Goal: Use online tool/utility: Use online tool/utility

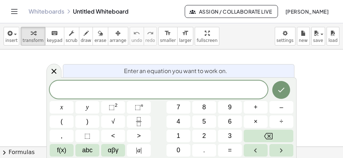
scroll to position [7, 0]
click at [142, 118] on icon "Fraction" at bounding box center [138, 121] width 9 height 9
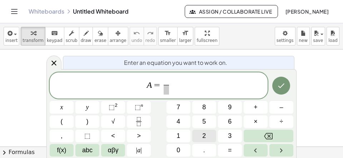
click at [202, 133] on button "2" at bounding box center [204, 135] width 24 height 13
click at [66, 106] on button "x" at bounding box center [62, 107] width 24 height 13
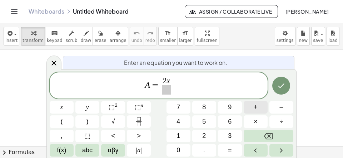
click at [252, 106] on button "+" at bounding box center [256, 107] width 24 height 13
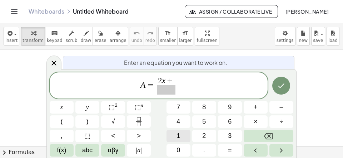
click at [178, 132] on span "1" at bounding box center [179, 136] width 4 height 10
click at [164, 90] on span at bounding box center [167, 90] width 22 height 10
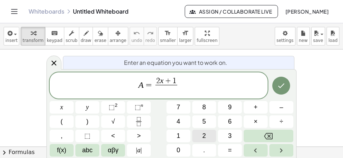
click at [208, 135] on button "2" at bounding box center [204, 135] width 24 height 13
click at [71, 107] on button "x" at bounding box center [62, 107] width 24 height 13
click at [278, 103] on button "–" at bounding box center [282, 107] width 24 height 13
click at [179, 132] on span "1" at bounding box center [179, 136] width 4 height 10
click at [203, 80] on span "A = 2 x + 1 2 x − 1 ​ ​" at bounding box center [159, 86] width 218 height 19
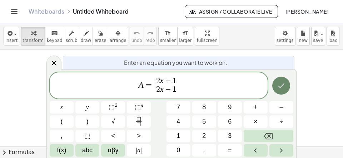
click at [280, 87] on icon "Done" at bounding box center [281, 85] width 6 height 5
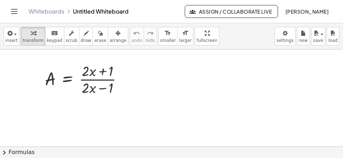
click at [221, 76] on div at bounding box center [171, 149] width 343 height 200
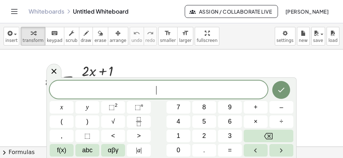
scroll to position [6, 0]
click at [140, 119] on icon "Fraction" at bounding box center [139, 119] width 4 height 4
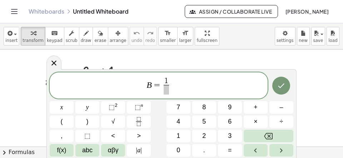
click at [167, 90] on span at bounding box center [166, 90] width 5 height 10
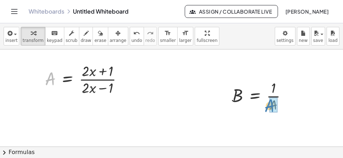
drag, startPoint x: 49, startPoint y: 77, endPoint x: 272, endPoint y: 104, distance: 224.3
click at [68, 79] on div "A A = · ( + · 2 · x + 1 ) · ( + · 2 · x − 1 )" at bounding box center [68, 79] width 0 height 0
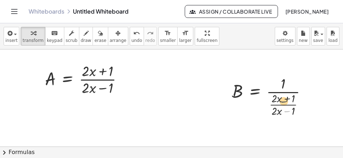
drag, startPoint x: 289, startPoint y: 106, endPoint x: 287, endPoint y: 74, distance: 31.9
click at [287, 74] on div at bounding box center [272, 95] width 88 height 44
drag, startPoint x: 285, startPoint y: 106, endPoint x: 289, endPoint y: 77, distance: 28.9
click at [289, 76] on div at bounding box center [272, 95] width 88 height 44
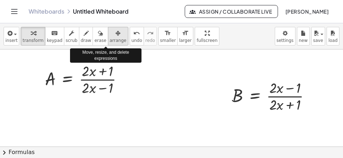
click at [110, 36] on div "button" at bounding box center [118, 33] width 17 height 9
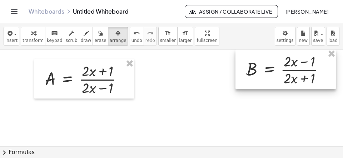
drag, startPoint x: 268, startPoint y: 102, endPoint x: 283, endPoint y: 76, distance: 29.6
click at [283, 76] on div at bounding box center [286, 68] width 100 height 39
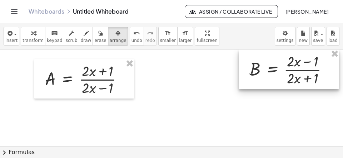
click at [287, 75] on div at bounding box center [289, 68] width 100 height 39
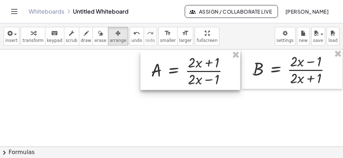
drag, startPoint x: 81, startPoint y: 85, endPoint x: 187, endPoint y: 77, distance: 106.5
click at [187, 77] on div at bounding box center [190, 69] width 100 height 39
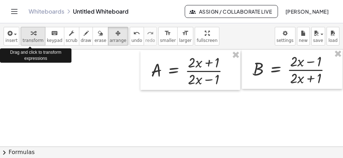
click at [36, 40] on span "transform" at bounding box center [33, 40] width 21 height 5
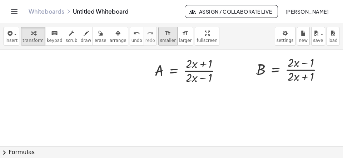
click at [160, 40] on span "smaller" at bounding box center [168, 40] width 16 height 5
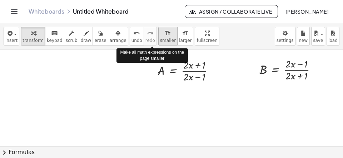
click at [160, 41] on span "smaller" at bounding box center [168, 40] width 16 height 5
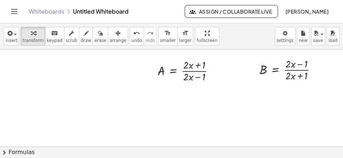
click at [27, 96] on div at bounding box center [171, 149] width 343 height 200
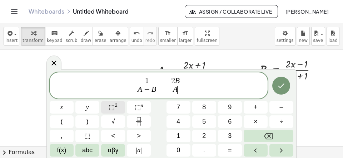
click at [115, 104] on span "⬚ 2" at bounding box center [113, 107] width 9 height 10
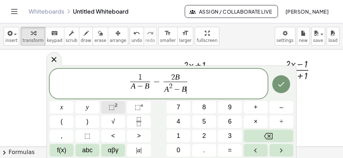
click at [114, 105] on span "⬚" at bounding box center [112, 106] width 6 height 7
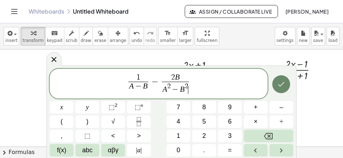
click at [282, 86] on icon "Done" at bounding box center [281, 84] width 9 height 9
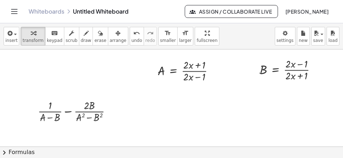
click at [162, 152] on button "chevron_right Formulas" at bounding box center [171, 151] width 343 height 11
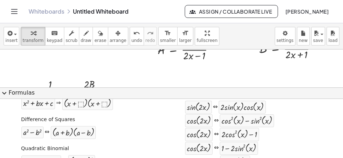
scroll to position [34, 0]
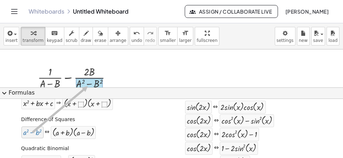
drag, startPoint x: 28, startPoint y: 132, endPoint x: 88, endPoint y: 84, distance: 76.4
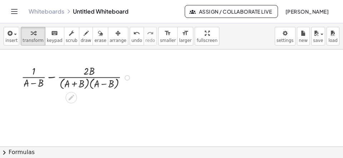
click at [53, 76] on div at bounding box center [77, 77] width 119 height 28
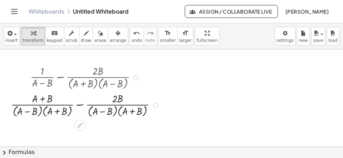
click at [79, 106] on div at bounding box center [86, 105] width 158 height 28
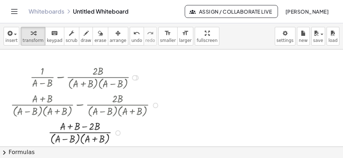
click at [88, 125] on div at bounding box center [86, 132] width 158 height 28
drag, startPoint x: 49, startPoint y: 138, endPoint x: 59, endPoint y: 127, distance: 14.7
click at [59, 127] on div at bounding box center [86, 132] width 158 height 28
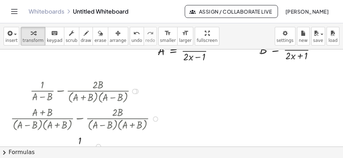
scroll to position [0, 0]
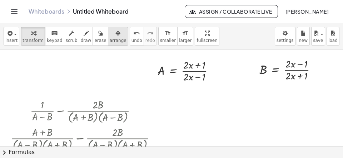
drag, startPoint x: 106, startPoint y: 36, endPoint x: 110, endPoint y: 40, distance: 5.1
click at [108, 38] on button "arrange" at bounding box center [118, 36] width 20 height 19
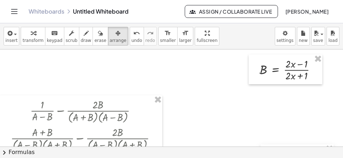
drag, startPoint x: 192, startPoint y: 77, endPoint x: 306, endPoint y: 166, distance: 144.7
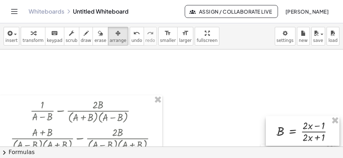
drag, startPoint x: 290, startPoint y: 77, endPoint x: 305, endPoint y: 137, distance: 61.9
click at [307, 137] on div at bounding box center [303, 131] width 74 height 30
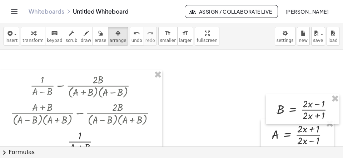
scroll to position [46, 0]
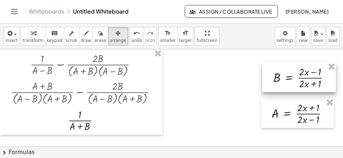
drag, startPoint x: 283, startPoint y: 88, endPoint x: 278, endPoint y: 77, distance: 11.5
click at [279, 77] on div at bounding box center [299, 77] width 74 height 30
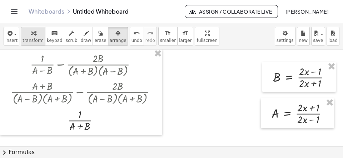
click at [33, 40] on span "transform" at bounding box center [33, 40] width 21 height 5
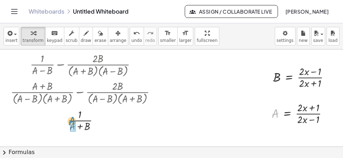
drag, startPoint x: 273, startPoint y: 113, endPoint x: 70, endPoint y: 122, distance: 203.6
click at [287, 114] on div "A A = · ( + · 2 · x + 1 ) · ( + · 2 · x − 1 )" at bounding box center [287, 114] width 0 height 0
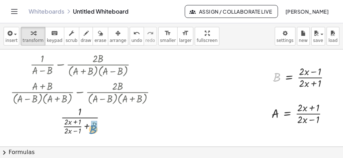
drag, startPoint x: 278, startPoint y: 73, endPoint x: 93, endPoint y: 126, distance: 192.2
click at [289, 78] on div "B B = · ( + · 2 · x + 1 ) · ( + · 2 · x − 1 )" at bounding box center [289, 78] width 0 height 0
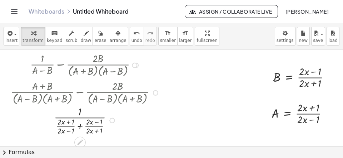
click at [79, 126] on div at bounding box center [86, 120] width 158 height 32
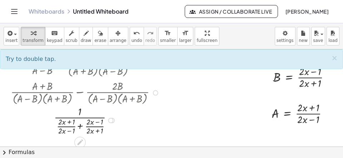
click at [81, 127] on div at bounding box center [86, 120] width 158 height 32
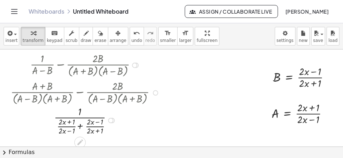
click at [81, 127] on div at bounding box center [86, 120] width 158 height 32
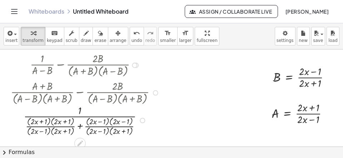
click at [83, 128] on div at bounding box center [86, 120] width 158 height 34
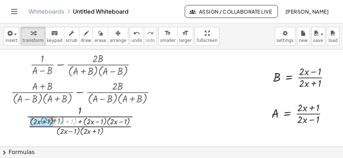
drag, startPoint x: 74, startPoint y: 123, endPoint x: 58, endPoint y: 123, distance: 16.4
click at [58, 123] on div at bounding box center [86, 120] width 158 height 34
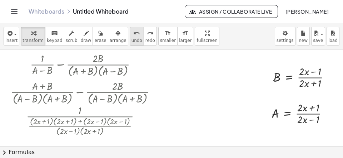
click at [132, 38] on span "undo" at bounding box center [137, 40] width 11 height 5
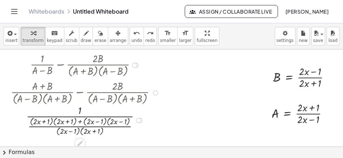
click at [53, 121] on div at bounding box center [86, 120] width 140 height 34
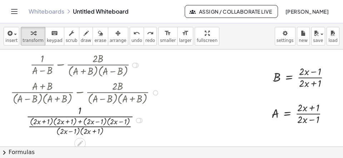
click at [53, 121] on div at bounding box center [86, 120] width 140 height 34
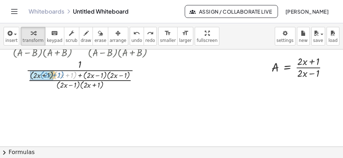
drag, startPoint x: 74, startPoint y: 77, endPoint x: 61, endPoint y: 76, distance: 12.9
click at [61, 76] on div at bounding box center [86, 73] width 140 height 34
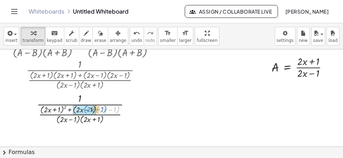
drag, startPoint x: 119, startPoint y: 111, endPoint x: 106, endPoint y: 110, distance: 12.9
click at [106, 110] on div at bounding box center [86, 107] width 158 height 34
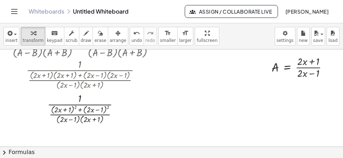
click at [115, 151] on button "chevron_right Formulas" at bounding box center [171, 151] width 343 height 11
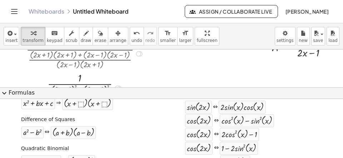
scroll to position [126, 0]
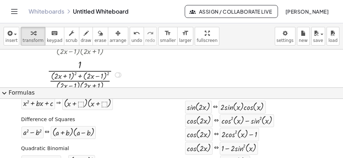
click at [148, 64] on div at bounding box center [86, 74] width 158 height 34
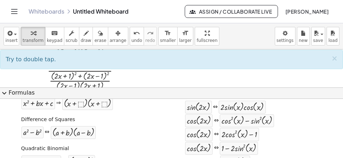
click at [146, 92] on button "expand_more Formulas" at bounding box center [171, 92] width 343 height 11
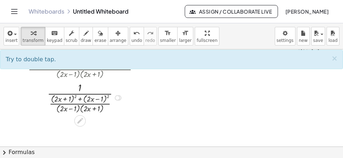
scroll to position [103, 0]
click at [102, 107] on div at bounding box center [86, 97] width 158 height 34
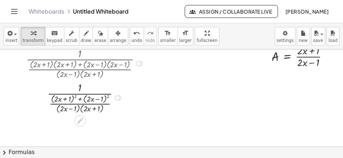
click at [80, 107] on div at bounding box center [86, 97] width 158 height 34
click at [80, 107] on div at bounding box center [86, 96] width 158 height 33
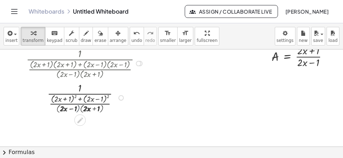
click at [81, 107] on div at bounding box center [86, 96] width 158 height 33
click at [85, 109] on div at bounding box center [86, 96] width 158 height 33
click at [84, 108] on div at bounding box center [86, 96] width 158 height 33
click at [85, 108] on div at bounding box center [86, 96] width 158 height 33
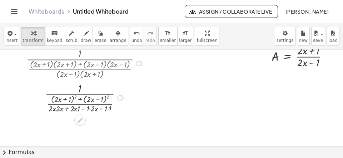
click at [85, 108] on div at bounding box center [86, 96] width 158 height 33
click at [78, 108] on div at bounding box center [86, 96] width 158 height 33
click at [89, 109] on div at bounding box center [86, 96] width 158 height 33
click at [81, 108] on div at bounding box center [86, 96] width 158 height 33
click at [84, 109] on div at bounding box center [86, 96] width 158 height 33
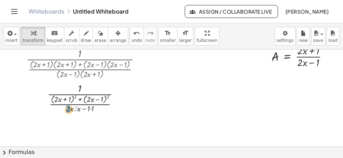
drag, startPoint x: 76, startPoint y: 110, endPoint x: 68, endPoint y: 111, distance: 7.6
click at [80, 98] on div "· 2 · 1 · · ( + ( + · 2 · x + 1 ) + ( + · 2 · x − 1 ) ) · 2 2 ( + · 2 · x · 2 ·…" at bounding box center [80, 98] width 0 height 0
click at [79, 109] on div at bounding box center [86, 96] width 158 height 33
click at [90, 112] on div at bounding box center [86, 96] width 158 height 33
drag, startPoint x: 85, startPoint y: 111, endPoint x: 89, endPoint y: 84, distance: 26.7
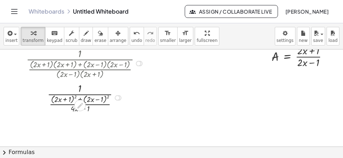
click at [80, 98] on div "· 1 · · ( + ( + · 2 · x + 1 ) + ( + · 2 · x − 1 ) ) · 2 2 ( + · · x − 1 ) 4 2" at bounding box center [80, 98] width 0 height 0
drag, startPoint x: 84, startPoint y: 109, endPoint x: 111, endPoint y: 118, distance: 28.0
click at [111, 118] on div "A = · ( + · 2 · x + 1 ) · ( + · 2 · x − 1 ) B = · 1 · A B = · 1 · · ( + · 2 · x…" at bounding box center [171, 46] width 343 height 200
drag, startPoint x: 82, startPoint y: 108, endPoint x: 80, endPoint y: 81, distance: 26.5
click at [80, 83] on div at bounding box center [86, 96] width 158 height 33
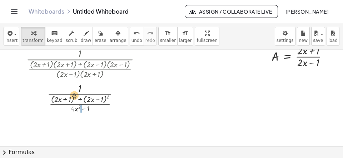
drag, startPoint x: 73, startPoint y: 108, endPoint x: 76, endPoint y: 85, distance: 22.7
click at [76, 85] on div at bounding box center [86, 96] width 158 height 33
click at [75, 96] on div at bounding box center [86, 96] width 158 height 33
click at [116, 95] on div at bounding box center [86, 96] width 158 height 33
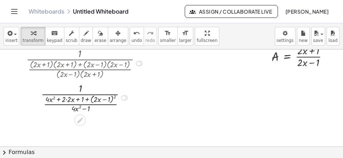
click at [116, 95] on div at bounding box center [86, 96] width 158 height 33
click at [115, 96] on div at bounding box center [86, 96] width 158 height 33
click at [115, 96] on div at bounding box center [86, 97] width 158 height 32
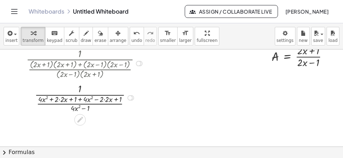
click at [59, 99] on div at bounding box center [86, 97] width 158 height 32
drag, startPoint x: 77, startPoint y: 99, endPoint x: 35, endPoint y: 98, distance: 42.2
click at [35, 98] on div at bounding box center [86, 97] width 158 height 32
click at [89, 99] on div at bounding box center [86, 97] width 158 height 32
click at [98, 100] on div at bounding box center [86, 97] width 158 height 32
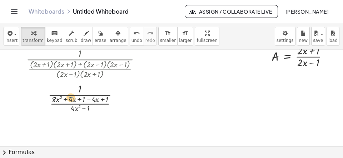
drag, startPoint x: 89, startPoint y: 98, endPoint x: 73, endPoint y: 98, distance: 16.4
click at [73, 98] on div at bounding box center [86, 97] width 158 height 32
drag, startPoint x: 94, startPoint y: 99, endPoint x: 71, endPoint y: 99, distance: 23.2
click at [80, 98] on div "· 4 − · x · 1 · · ( + 1 1 ) · ( + · · x − 1 ) 4 2 · x 2 + · · x + − · · x + 4 ·…" at bounding box center [80, 98] width 0 height 0
click at [90, 98] on div at bounding box center [86, 96] width 158 height 33
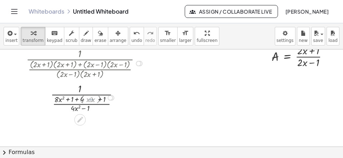
click at [91, 100] on div at bounding box center [86, 97] width 158 height 32
click at [88, 100] on div at bounding box center [86, 97] width 158 height 32
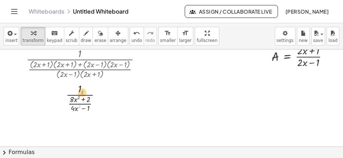
drag, startPoint x: 80, startPoint y: 104, endPoint x: 84, endPoint y: 86, distance: 17.9
click at [83, 88] on div at bounding box center [86, 97] width 158 height 32
drag, startPoint x: 74, startPoint y: 108, endPoint x: 77, endPoint y: 83, distance: 25.9
click at [77, 83] on div at bounding box center [86, 97] width 158 height 32
drag, startPoint x: 77, startPoint y: 104, endPoint x: 82, endPoint y: 80, distance: 23.8
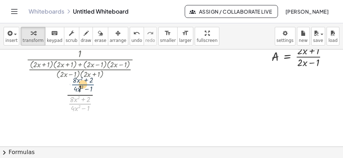
click at [80, 98] on div "· · ( + · 8 · x 2 + 2 ) · ( + · 4 · x 2 − 1 ) · 1 · · ( + ) · ( + · · x − 1 ) 4…" at bounding box center [80, 98] width 0 height 0
drag, startPoint x: 79, startPoint y: 103, endPoint x: 79, endPoint y: 87, distance: 16.8
click at [79, 87] on div at bounding box center [86, 97] width 158 height 32
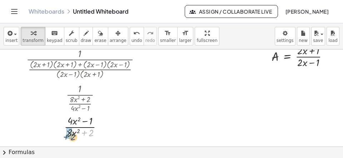
drag, startPoint x: 91, startPoint y: 132, endPoint x: 63, endPoint y: 128, distance: 28.2
click at [70, 127] on div at bounding box center [86, 126] width 158 height 26
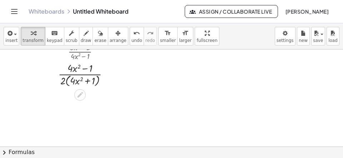
scroll to position [193, 0]
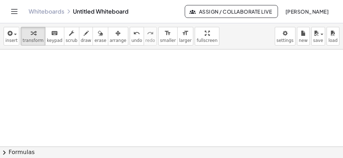
click at [51, 69] on div at bounding box center [171, 49] width 343 height 387
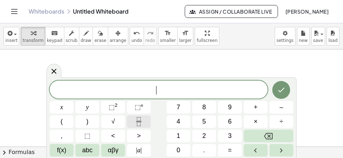
click at [137, 118] on icon "Fraction" at bounding box center [139, 119] width 4 height 4
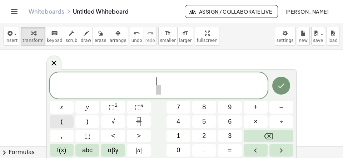
click at [69, 120] on button "(" at bounding box center [62, 121] width 24 height 13
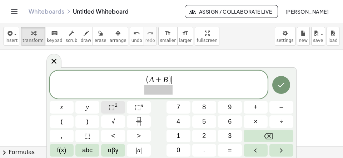
click at [106, 109] on button "⬚ 2" at bounding box center [113, 107] width 24 height 13
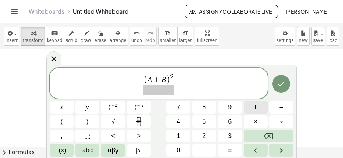
click at [252, 106] on button "+" at bounding box center [256, 107] width 24 height 13
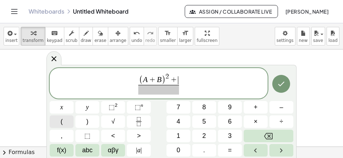
click at [66, 121] on button "(" at bounding box center [62, 121] width 24 height 13
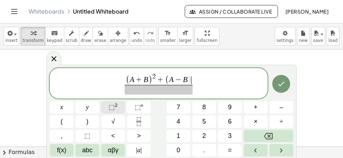
click at [111, 103] on button "⬚ 2" at bounding box center [113, 107] width 24 height 13
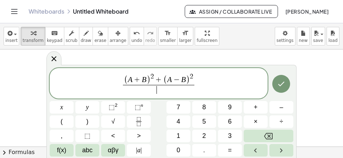
click at [150, 87] on span "​" at bounding box center [158, 90] width 71 height 10
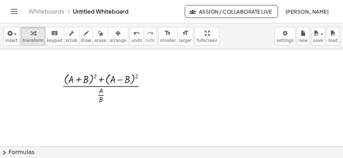
click at [203, 66] on div at bounding box center [171, 49] width 343 height 387
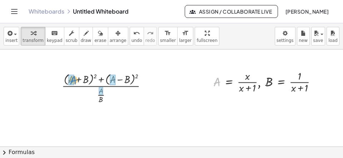
drag, startPoint x: 218, startPoint y: 83, endPoint x: 73, endPoint y: 81, distance: 144.8
click at [262, 82] on div "A , A = · x · ( + x + 1 ) , B = · 1 · ( + x + 1 )" at bounding box center [262, 82] width 0 height 0
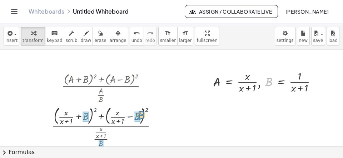
drag, startPoint x: 269, startPoint y: 81, endPoint x: 137, endPoint y: 115, distance: 136.2
click at [262, 82] on div "B , A = · x · ( + x + 1 ) , B = · 1 · ( + x + 1 )" at bounding box center [262, 82] width 0 height 0
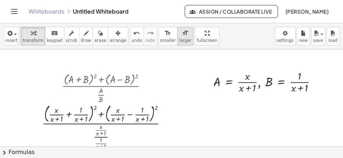
click at [179, 39] on span "larger" at bounding box center [185, 40] width 13 height 5
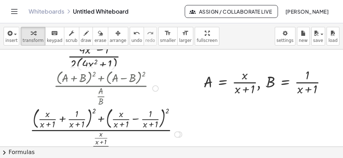
scroll to position [240, 0]
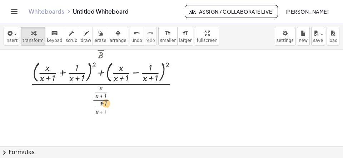
drag, startPoint x: 100, startPoint y: 111, endPoint x: 101, endPoint y: 99, distance: 11.8
click at [102, 95] on div at bounding box center [107, 88] width 161 height 58
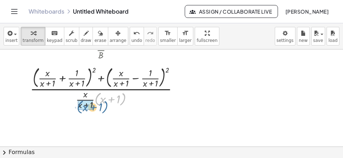
drag, startPoint x: 124, startPoint y: 101, endPoint x: 104, endPoint y: 109, distance: 22.0
click at [104, 109] on div at bounding box center [107, 87] width 161 height 47
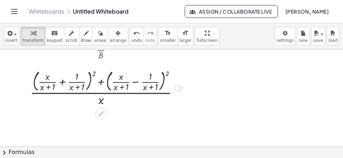
click at [64, 83] on div at bounding box center [107, 88] width 161 height 40
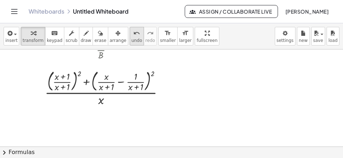
click at [132, 39] on span "undo" at bounding box center [137, 40] width 11 height 5
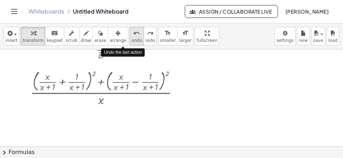
click at [132, 39] on span "undo" at bounding box center [137, 40] width 11 height 5
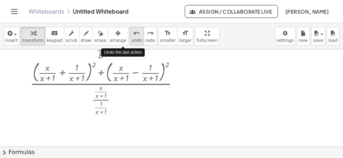
click at [132, 39] on span "undo" at bounding box center [137, 40] width 11 height 5
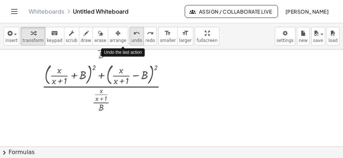
click at [132, 39] on span "undo" at bounding box center [137, 40] width 11 height 5
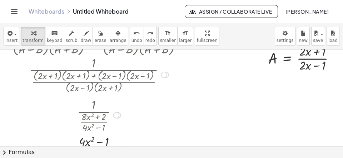
scroll to position [193, 0]
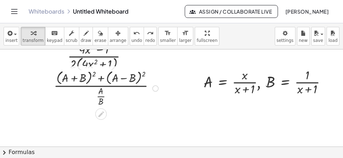
click at [94, 77] on div at bounding box center [107, 88] width 114 height 40
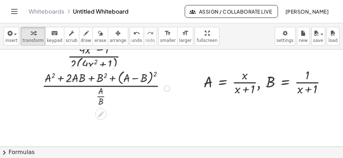
click at [156, 73] on div at bounding box center [107, 88] width 137 height 40
click at [156, 75] on div at bounding box center [107, 88] width 137 height 40
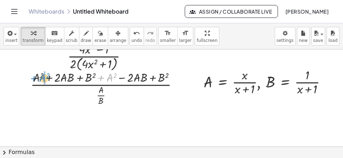
drag, startPoint x: 101, startPoint y: 77, endPoint x: 27, endPoint y: 74, distance: 74.1
click at [27, 73] on div "· ( + ( + A + B ) 2 + ( + A − B ) 2 ) · · A · B · ( + A 2 + · 2 · A · B + B 2 +…" at bounding box center [103, 87] width 167 height 41
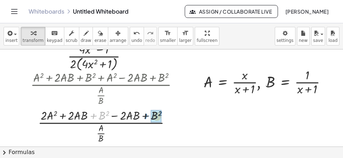
drag, startPoint x: 94, startPoint y: 114, endPoint x: 148, endPoint y: 115, distance: 53.6
click at [148, 115] on div at bounding box center [107, 126] width 161 height 38
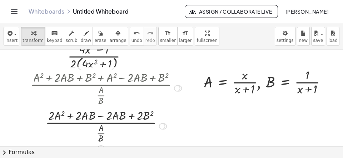
click at [108, 120] on div at bounding box center [107, 126] width 161 height 38
click at [103, 117] on div at bounding box center [107, 126] width 161 height 38
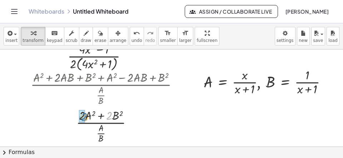
drag, startPoint x: 109, startPoint y: 112, endPoint x: 79, endPoint y: 119, distance: 30.1
click at [101, 126] on div "· 2 + · B 2 · ( + ) · · A · B A 2 + B 2 · 2 · · 2 ·" at bounding box center [101, 126] width 0 height 0
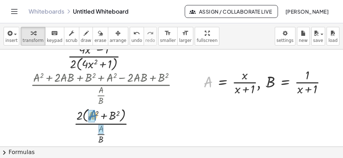
drag, startPoint x: 203, startPoint y: 83, endPoint x: 94, endPoint y: 115, distance: 113.3
click at [262, 82] on div "A , A = · x · ( + x + 1 ) , B = · 1 · ( + x + 1 )" at bounding box center [262, 82] width 0 height 0
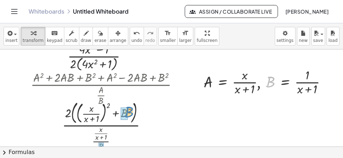
drag, startPoint x: 271, startPoint y: 80, endPoint x: 124, endPoint y: 111, distance: 150.2
click at [262, 82] on div "B , A = · x · ( + x + 1 ) , B = · 1 · ( + x + 1 )" at bounding box center [262, 82] width 0 height 0
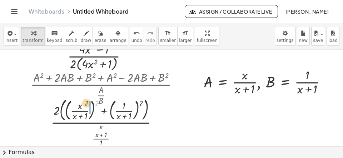
drag, startPoint x: 97, startPoint y: 103, endPoint x: 77, endPoint y: 109, distance: 21.2
click at [77, 109] on div at bounding box center [107, 125] width 161 height 59
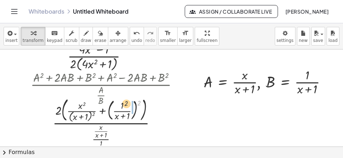
drag, startPoint x: 139, startPoint y: 102, endPoint x: 119, endPoint y: 107, distance: 20.4
click at [122, 103] on div at bounding box center [107, 125] width 161 height 60
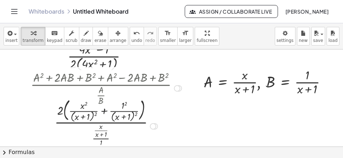
click at [105, 111] on div at bounding box center [107, 125] width 161 height 59
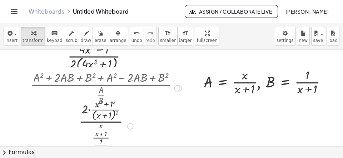
scroll to position [240, 0]
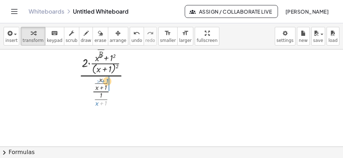
drag, startPoint x: 101, startPoint y: 103, endPoint x: 100, endPoint y: 83, distance: 19.7
click at [103, 77] on div at bounding box center [107, 79] width 161 height 57
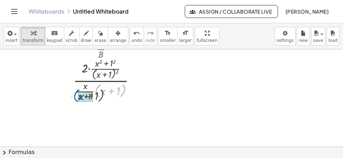
drag, startPoint x: 126, startPoint y: 91, endPoint x: 104, endPoint y: 97, distance: 23.2
click at [104, 97] on div at bounding box center [107, 79] width 161 height 46
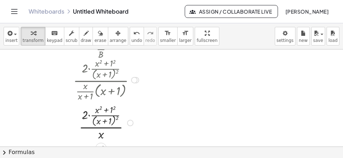
click at [113, 107] on div at bounding box center [107, 122] width 161 height 39
drag, startPoint x: 100, startPoint y: 136, endPoint x: 88, endPoint y: 119, distance: 21.2
click at [101, 123] on div "· · 2 · x · ( + x + 1 ) x 1 2 2 · ( + + )" at bounding box center [101, 123] width 0 height 0
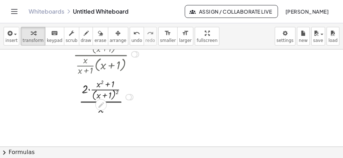
scroll to position [286, 0]
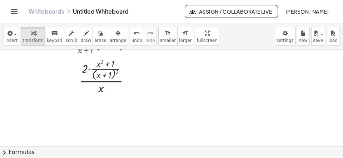
click at [101, 100] on icon at bounding box center [101, 102] width 8 height 8
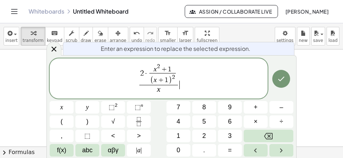
scroll to position [8, 0]
drag, startPoint x: 198, startPoint y: 80, endPoint x: 203, endPoint y: 92, distance: 13.5
click at [199, 78] on span "2 · x 2 + 1 ( x + 1 ) 2 ​ x ​ ​" at bounding box center [159, 79] width 218 height 33
click at [55, 51] on icon at bounding box center [54, 49] width 9 height 9
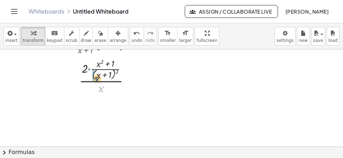
drag, startPoint x: 102, startPoint y: 89, endPoint x: 94, endPoint y: 77, distance: 14.4
click at [94, 77] on div at bounding box center [107, 75] width 161 height 39
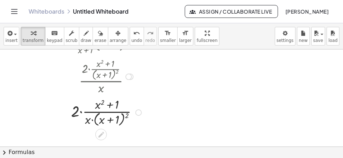
click at [82, 111] on div at bounding box center [107, 111] width 161 height 32
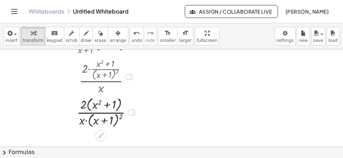
click at [85, 122] on div at bounding box center [107, 112] width 161 height 34
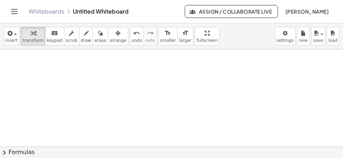
scroll to position [387, 0]
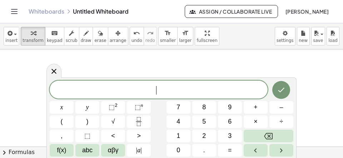
scroll to position [6, 0]
click at [108, 121] on button "√" at bounding box center [113, 121] width 24 height 13
click at [205, 132] on span "2" at bounding box center [204, 136] width 4 height 10
click at [177, 87] on span "√ 2 ​" at bounding box center [159, 89] width 218 height 11
click at [71, 109] on button "x" at bounding box center [62, 107] width 24 height 13
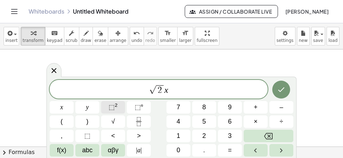
click at [115, 105] on sup "2" at bounding box center [116, 104] width 3 height 5
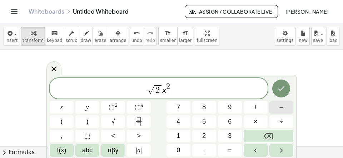
click at [283, 107] on span "–" at bounding box center [282, 107] width 4 height 10
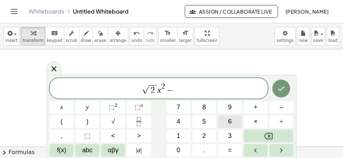
click at [228, 124] on button "6" at bounding box center [230, 121] width 24 height 13
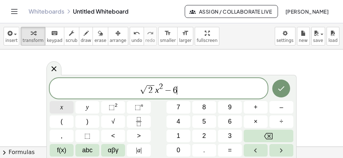
click at [63, 110] on span "x" at bounding box center [61, 107] width 3 height 10
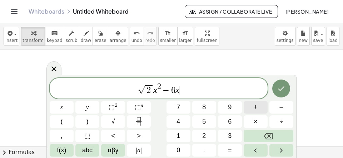
click at [260, 105] on button "+" at bounding box center [256, 107] width 24 height 13
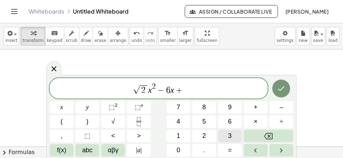
click at [231, 134] on span "3" at bounding box center [230, 136] width 4 height 10
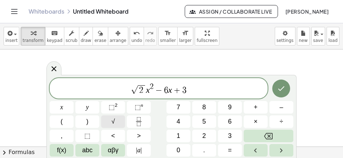
click at [107, 120] on button "√" at bounding box center [113, 121] width 24 height 13
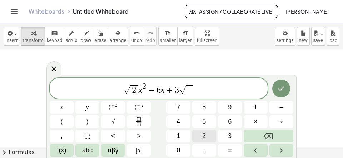
click at [203, 132] on button "2" at bounding box center [204, 135] width 24 height 13
click at [203, 91] on span "√ 2 x 2 − 6 x + 3 √ 2 ​" at bounding box center [159, 88] width 218 height 13
click at [234, 149] on button "=" at bounding box center [230, 150] width 24 height 13
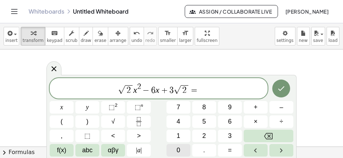
click at [181, 151] on button "0" at bounding box center [179, 150] width 24 height 13
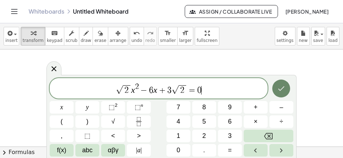
click at [277, 93] on button "Done" at bounding box center [281, 88] width 18 height 18
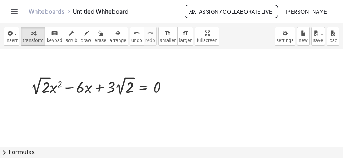
click at [95, 153] on button "chevron_right Formulas" at bounding box center [171, 151] width 343 height 11
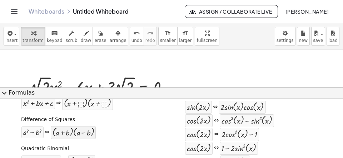
scroll to position [0, 0]
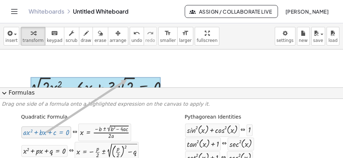
drag, startPoint x: 60, startPoint y: 130, endPoint x: 127, endPoint y: 79, distance: 83.4
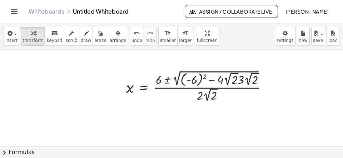
click at [201, 83] on div at bounding box center [200, 85] width 154 height 35
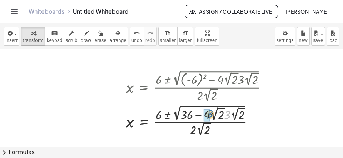
drag, startPoint x: 229, startPoint y: 117, endPoint x: 211, endPoint y: 117, distance: 17.9
click at [211, 117] on div at bounding box center [200, 120] width 154 height 34
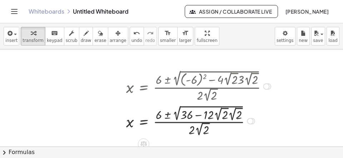
click at [231, 119] on div at bounding box center [200, 120] width 154 height 34
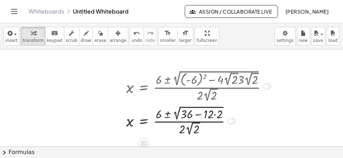
click at [216, 117] on div at bounding box center [200, 120] width 154 height 33
click at [195, 116] on div at bounding box center [200, 120] width 154 height 33
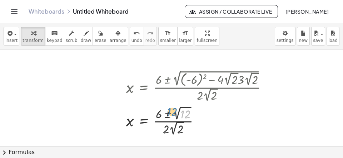
drag, startPoint x: 187, startPoint y: 110, endPoint x: 173, endPoint y: 108, distance: 13.8
click at [173, 108] on div at bounding box center [200, 120] width 154 height 33
click at [262, 114] on div at bounding box center [200, 120] width 154 height 33
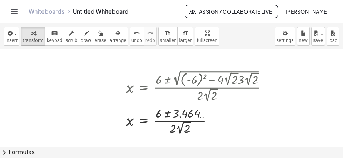
drag, startPoint x: 127, startPoint y: 41, endPoint x: 137, endPoint y: 41, distance: 10.4
click at [132, 41] on span "undo" at bounding box center [137, 40] width 11 height 5
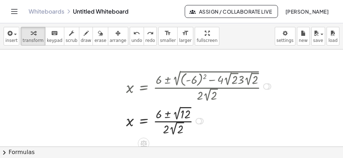
click at [267, 111] on div "+ · 2 √ 2 · x 2 − · 6 · x + · 3 · 2 √ 2 = 0 x = · ( + 6 ± 2 √ ( + ( - 6 ) 2 − ·…" at bounding box center [195, 102] width 161 height 72
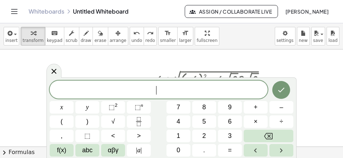
scroll to position [6, 0]
click at [182, 132] on button "1" at bounding box center [179, 135] width 24 height 13
click at [198, 134] on button "2" at bounding box center [204, 135] width 24 height 13
click at [230, 150] on span "=" at bounding box center [230, 150] width 4 height 10
click at [186, 120] on button "4" at bounding box center [179, 121] width 24 height 13
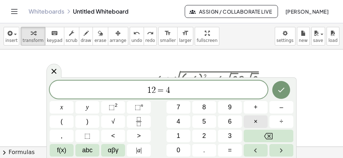
click at [254, 122] on button "×" at bounding box center [256, 121] width 24 height 13
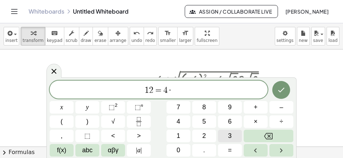
click at [233, 135] on button "3" at bounding box center [230, 135] width 24 height 13
click at [280, 90] on icon "Done" at bounding box center [281, 89] width 9 height 9
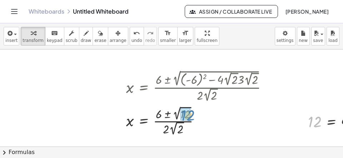
drag, startPoint x: 314, startPoint y: 124, endPoint x: 184, endPoint y: 118, distance: 129.6
click at [331, 121] on div "12 12 = · 4 · 3" at bounding box center [331, 121] width 0 height 0
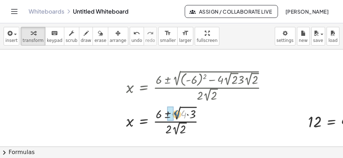
drag, startPoint x: 184, startPoint y: 112, endPoint x: 169, endPoint y: 115, distance: 15.0
click at [144, 121] on div "· 4 x = · ( + 6 ± 2 √ ) · 2 · 2 √ 2 ( · 4 · 3 )" at bounding box center [144, 121] width 0 height 0
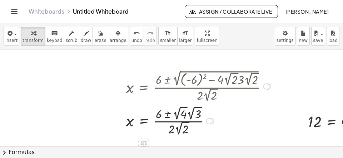
click at [177, 117] on div at bounding box center [200, 120] width 154 height 33
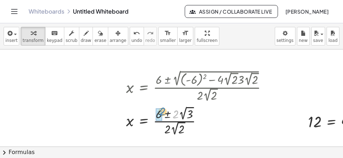
drag, startPoint x: 173, startPoint y: 116, endPoint x: 157, endPoint y: 117, distance: 16.1
click at [144, 121] on div "· 2 x = · ( + 6 ± √ ) · 2 · 2 √ 2 3 · 2 · 2" at bounding box center [144, 121] width 0 height 0
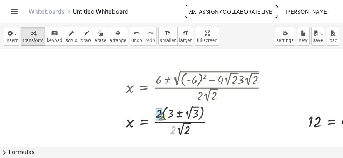
drag, startPoint x: 171, startPoint y: 131, endPoint x: 159, endPoint y: 116, distance: 19.1
click at [144, 121] on div "· 2 x = · + ± √ · 2 · 2 √ 2 3 2 2 3 · ( )" at bounding box center [144, 121] width 0 height 0
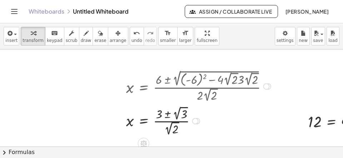
click at [172, 113] on div at bounding box center [200, 120] width 154 height 33
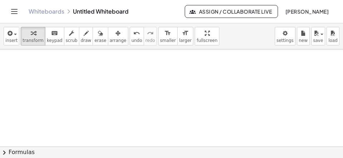
scroll to position [580, 0]
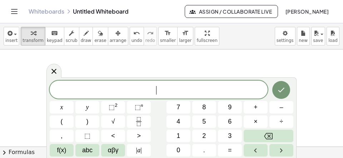
scroll to position [6, 0]
click at [115, 123] on span "√" at bounding box center [114, 122] width 4 height 10
click at [203, 135] on span "2" at bounding box center [204, 136] width 4 height 10
click at [192, 93] on span "√ 2 ​" at bounding box center [159, 89] width 218 height 11
click at [63, 107] on span "x" at bounding box center [61, 107] width 3 height 10
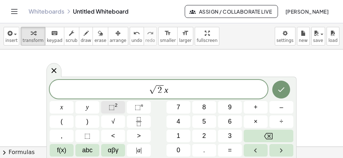
click at [113, 107] on span "⬚" at bounding box center [112, 106] width 6 height 7
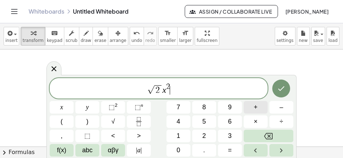
click at [251, 110] on button "+" at bounding box center [256, 107] width 24 height 13
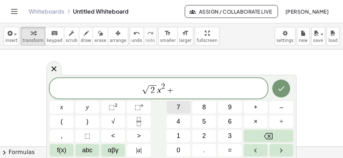
click at [175, 107] on button "7" at bounding box center [179, 107] width 24 height 13
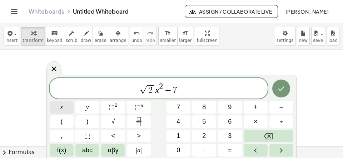
click at [60, 109] on span "x" at bounding box center [61, 107] width 3 height 10
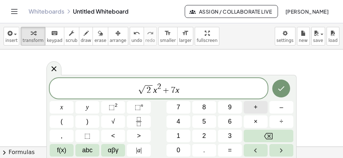
click at [253, 108] on button "+" at bounding box center [256, 107] width 24 height 13
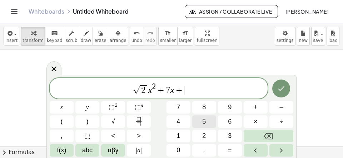
click at [200, 124] on button "5" at bounding box center [204, 121] width 24 height 13
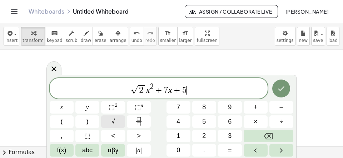
click at [117, 122] on button "√" at bounding box center [113, 121] width 24 height 13
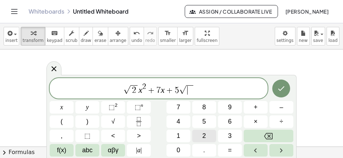
click at [201, 138] on button "2" at bounding box center [204, 135] width 24 height 13
click at [217, 89] on span "√ 2 x 2 + 7 x + 5 √ 2 ​" at bounding box center [159, 88] width 218 height 13
click at [223, 150] on button "=" at bounding box center [230, 150] width 24 height 13
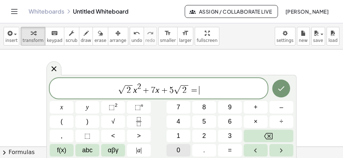
click at [182, 148] on button "0" at bounding box center [179, 150] width 24 height 13
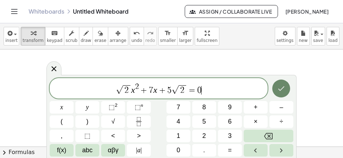
click at [277, 88] on button "Done" at bounding box center [281, 88] width 18 height 18
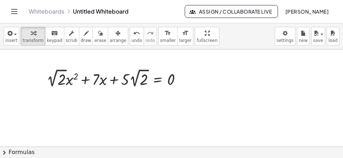
click at [59, 152] on button "chevron_right Formulas" at bounding box center [171, 151] width 343 height 11
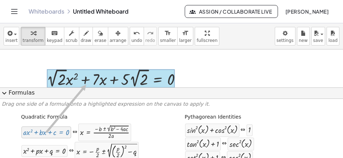
drag, startPoint x: 44, startPoint y: 135, endPoint x: 86, endPoint y: 84, distance: 66.0
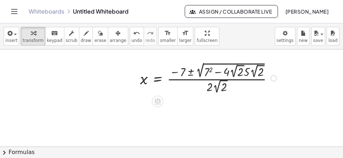
drag, startPoint x: 206, startPoint y: 72, endPoint x: 211, endPoint y: 74, distance: 5.4
click at [207, 73] on div at bounding box center [210, 77] width 146 height 34
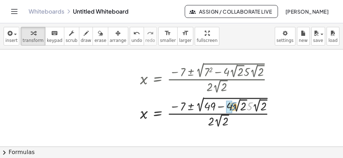
drag, startPoint x: 253, startPoint y: 107, endPoint x: 230, endPoint y: 107, distance: 23.2
click at [235, 107] on div at bounding box center [211, 112] width 149 height 34
click at [256, 112] on div at bounding box center [211, 112] width 148 height 34
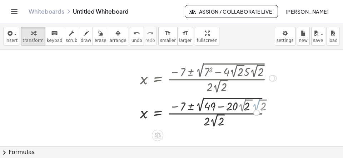
click at [254, 112] on div at bounding box center [256, 112] width 6 height 6
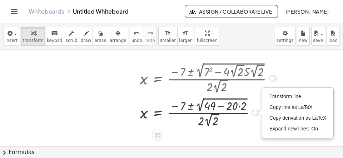
click at [239, 108] on div at bounding box center [210, 111] width 146 height 33
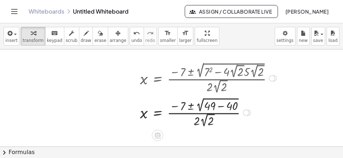
click at [225, 105] on div at bounding box center [210, 111] width 146 height 33
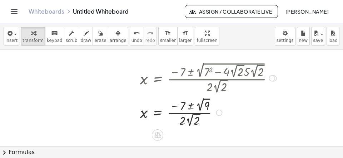
click at [198, 110] on div at bounding box center [210, 111] width 146 height 33
click at [192, 108] on div at bounding box center [210, 112] width 146 height 32
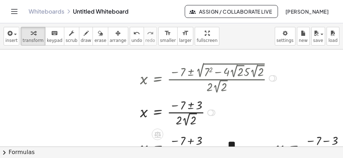
scroll to position [626, 0]
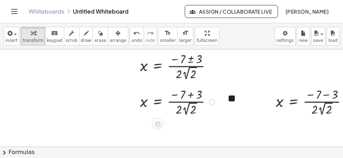
click at [192, 94] on div at bounding box center [179, 101] width 84 height 32
drag, startPoint x: 172, startPoint y: 110, endPoint x: 181, endPoint y: 98, distance: 15.5
click at [158, 102] on div "· 2 x = · - · 2 · 2 √ 2 4" at bounding box center [158, 102] width 0 height 0
click at [328, 96] on div at bounding box center [314, 101] width 84 height 32
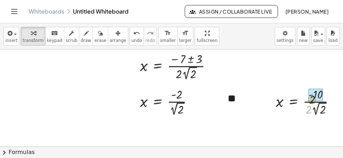
drag, startPoint x: 307, startPoint y: 109, endPoint x: 311, endPoint y: 97, distance: 12.9
click at [294, 102] on div "· 2 x = · - · 2 · 2 √ 2 10" at bounding box center [294, 102] width 0 height 0
drag, startPoint x: 173, startPoint y: 104, endPoint x: 178, endPoint y: 93, distance: 13.0
click at [178, 93] on div at bounding box center [170, 101] width 66 height 32
drag, startPoint x: 173, startPoint y: 107, endPoint x: 188, endPoint y: 105, distance: 15.1
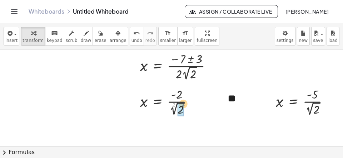
click at [188, 104] on div at bounding box center [170, 101] width 66 height 32
drag, startPoint x: 173, startPoint y: 108, endPoint x: 177, endPoint y: 96, distance: 12.8
click at [179, 93] on div at bounding box center [168, 101] width 63 height 33
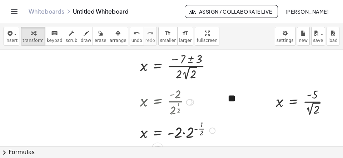
click at [183, 131] on div at bounding box center [179, 130] width 85 height 24
click at [189, 128] on div at bounding box center [177, 130] width 80 height 24
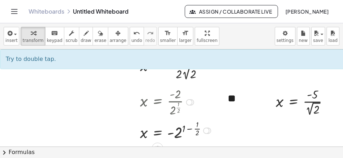
click at [190, 128] on div at bounding box center [177, 130] width 80 height 24
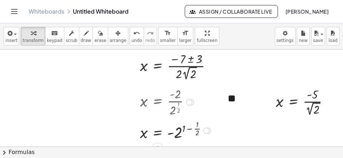
click at [192, 129] on div at bounding box center [177, 130] width 80 height 24
click at [193, 129] on div at bounding box center [181, 130] width 88 height 24
click at [192, 129] on div at bounding box center [181, 130] width 88 height 24
click at [188, 125] on div at bounding box center [181, 130] width 88 height 24
click at [192, 128] on div at bounding box center [179, 130] width 84 height 24
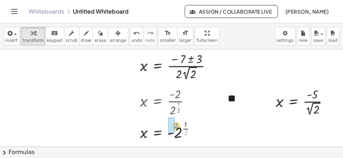
drag, startPoint x: 182, startPoint y: 127, endPoint x: 175, endPoint y: 125, distance: 7.5
click at [177, 125] on div at bounding box center [171, 130] width 69 height 24
click at [133, 32] on icon "undo" at bounding box center [136, 33] width 7 height 9
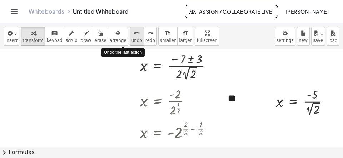
click at [133, 32] on icon "undo" at bounding box center [136, 33] width 7 height 9
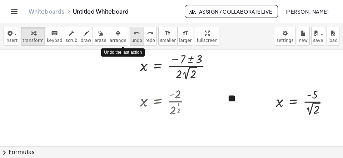
click at [133, 32] on icon "undo" at bounding box center [136, 33] width 7 height 9
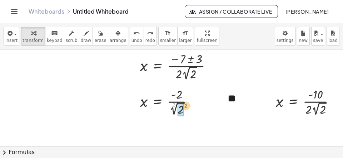
drag, startPoint x: 174, startPoint y: 104, endPoint x: 187, endPoint y: 106, distance: 12.9
click at [187, 106] on div at bounding box center [170, 101] width 66 height 32
drag, startPoint x: 172, startPoint y: 110, endPoint x: 177, endPoint y: 96, distance: 15.4
click at [177, 96] on div at bounding box center [168, 101] width 63 height 33
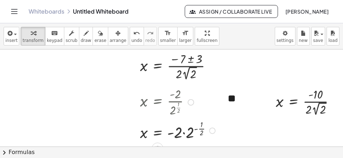
click at [186, 134] on div at bounding box center [179, 130] width 85 height 24
click at [189, 129] on div at bounding box center [177, 130] width 80 height 24
click at [190, 128] on div at bounding box center [177, 130] width 80 height 24
drag, startPoint x: 182, startPoint y: 122, endPoint x: 185, endPoint y: 125, distance: 4.6
click at [184, 125] on div at bounding box center [181, 130] width 88 height 24
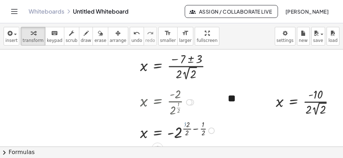
click at [158, 130] on div "x = - 2 · 1 − ( + 1 ) · · 2 · 2 · 2" at bounding box center [158, 130] width 0 height 0
click at [191, 127] on div at bounding box center [182, 130] width 91 height 24
click at [195, 130] on div at bounding box center [179, 130] width 84 height 24
click at [158, 130] on div "· 2 x = - 2 ( ) · · 2 1" at bounding box center [158, 130] width 0 height 0
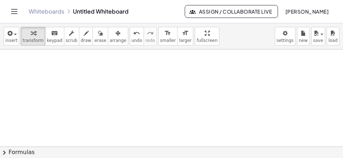
scroll to position [774, 0]
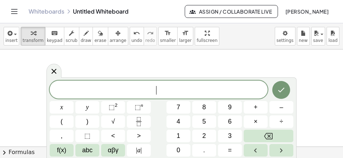
scroll to position [6, 0]
